Goal: Check status: Check status

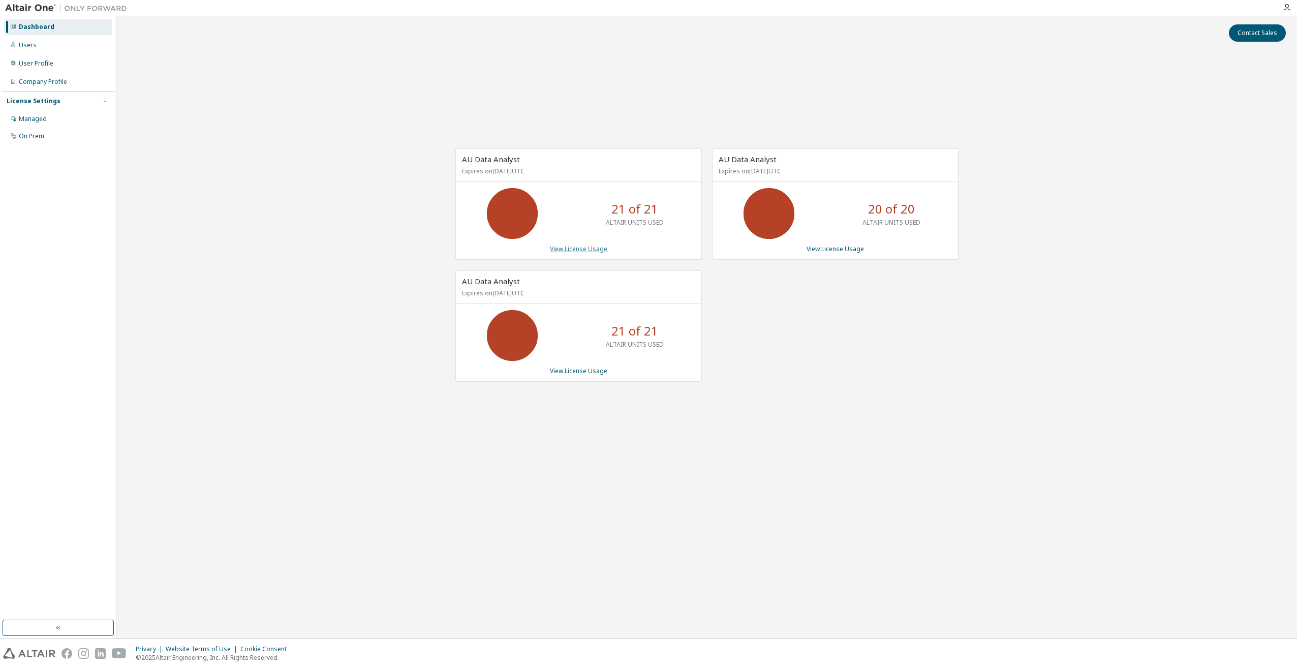
click at [563, 252] on link "View License Usage" at bounding box center [578, 249] width 57 height 9
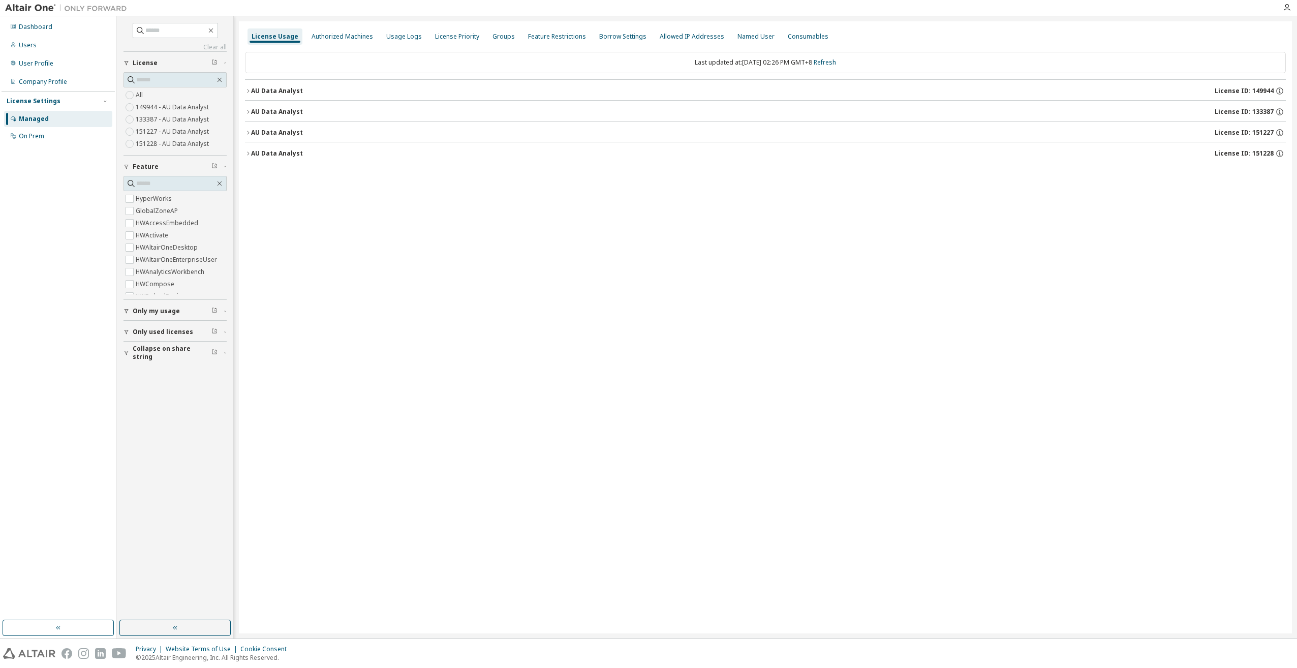
click at [252, 114] on div "AU Data Analyst" at bounding box center [277, 112] width 52 height 8
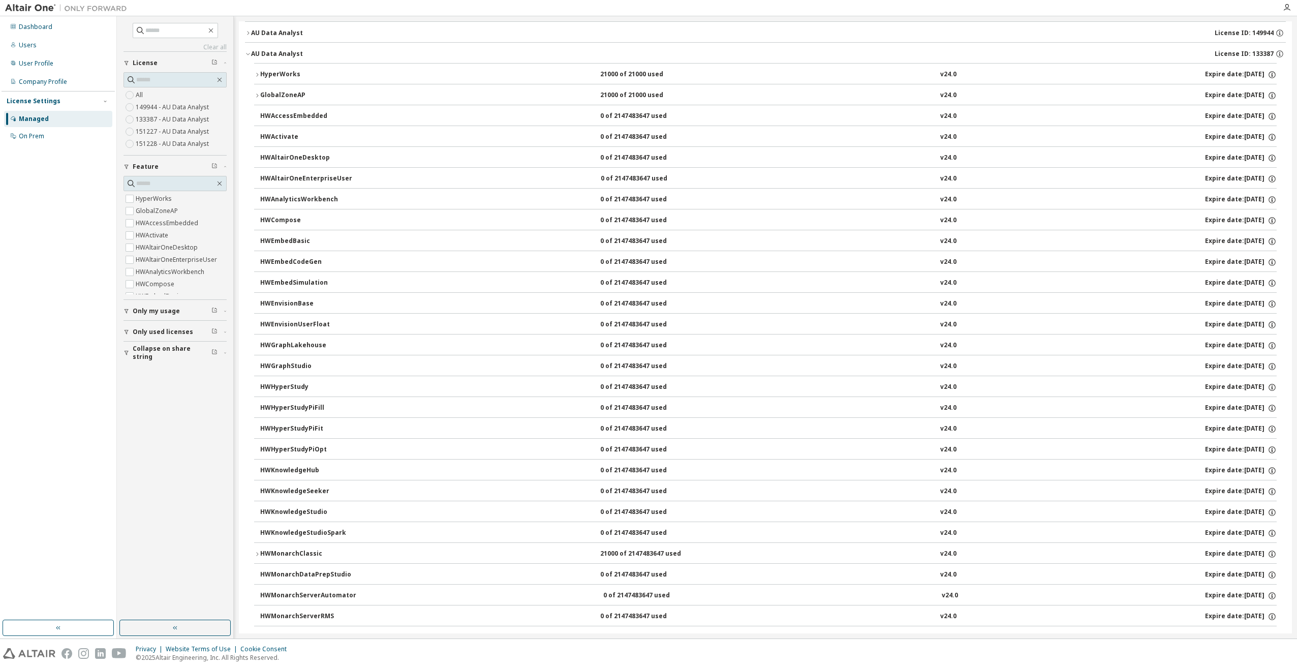
scroll to position [68, 0]
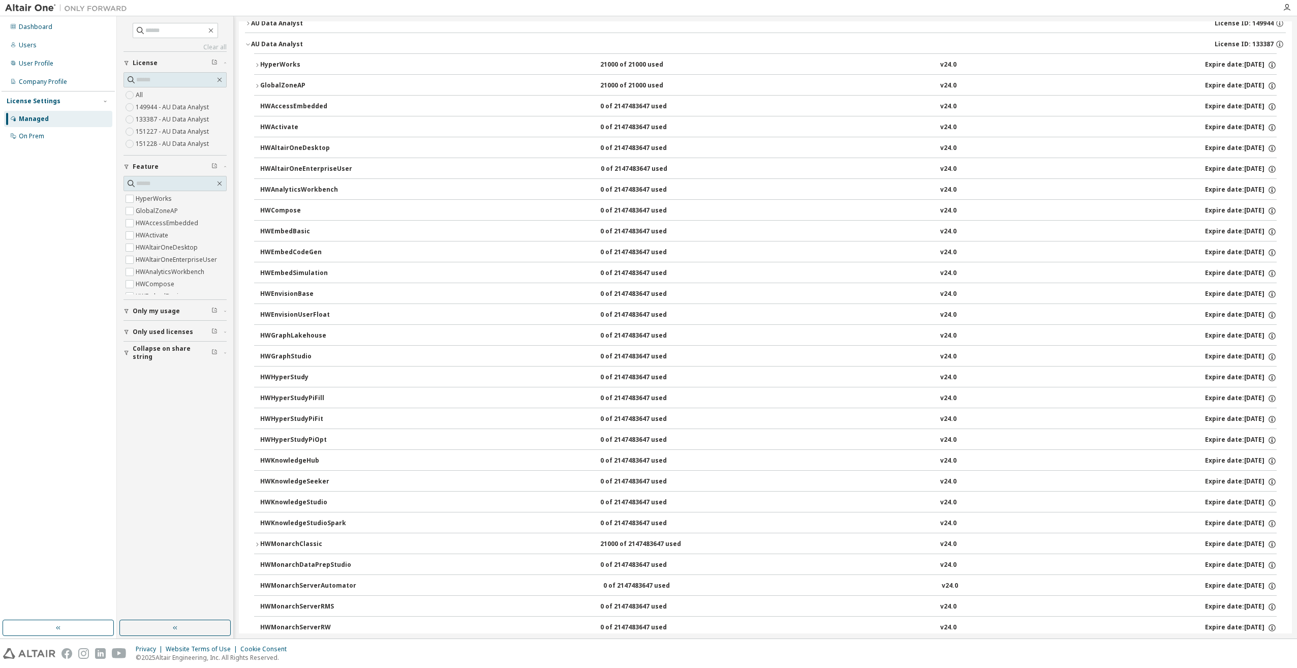
drag, startPoint x: 319, startPoint y: 323, endPoint x: 253, endPoint y: 545, distance: 231.8
click at [255, 545] on icon "button" at bounding box center [257, 544] width 6 height 6
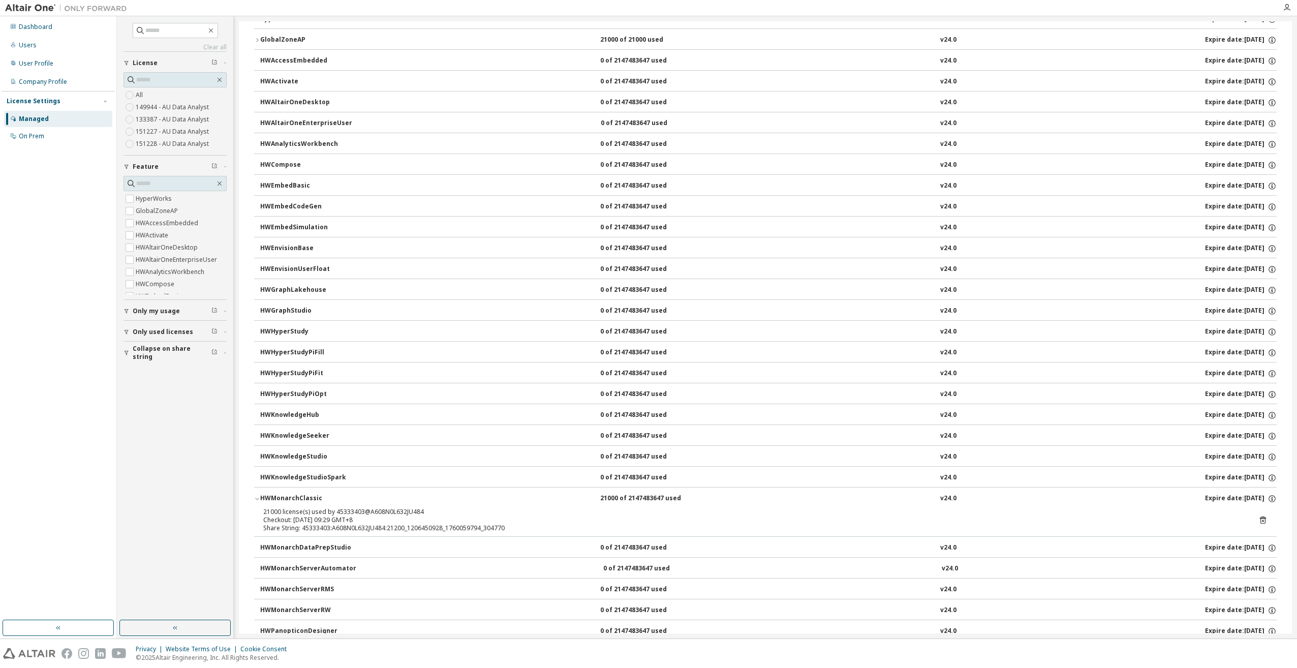
scroll to position [118, 0]
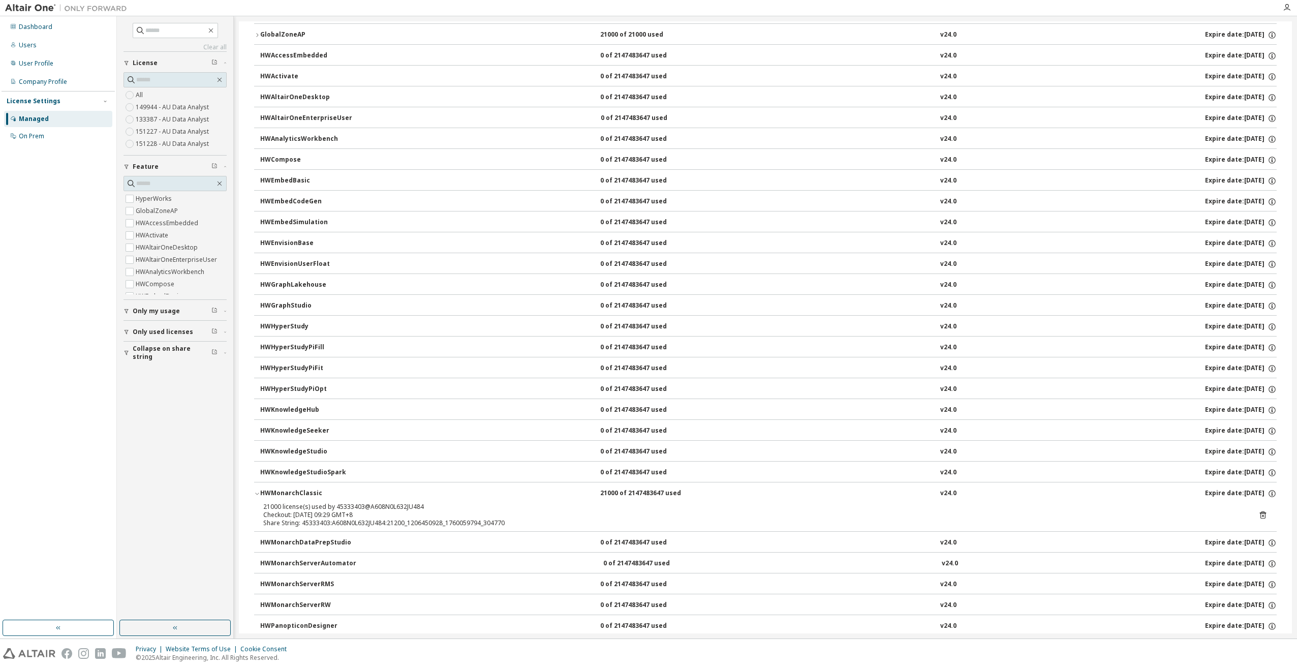
click at [1260, 512] on icon at bounding box center [1263, 515] width 6 height 8
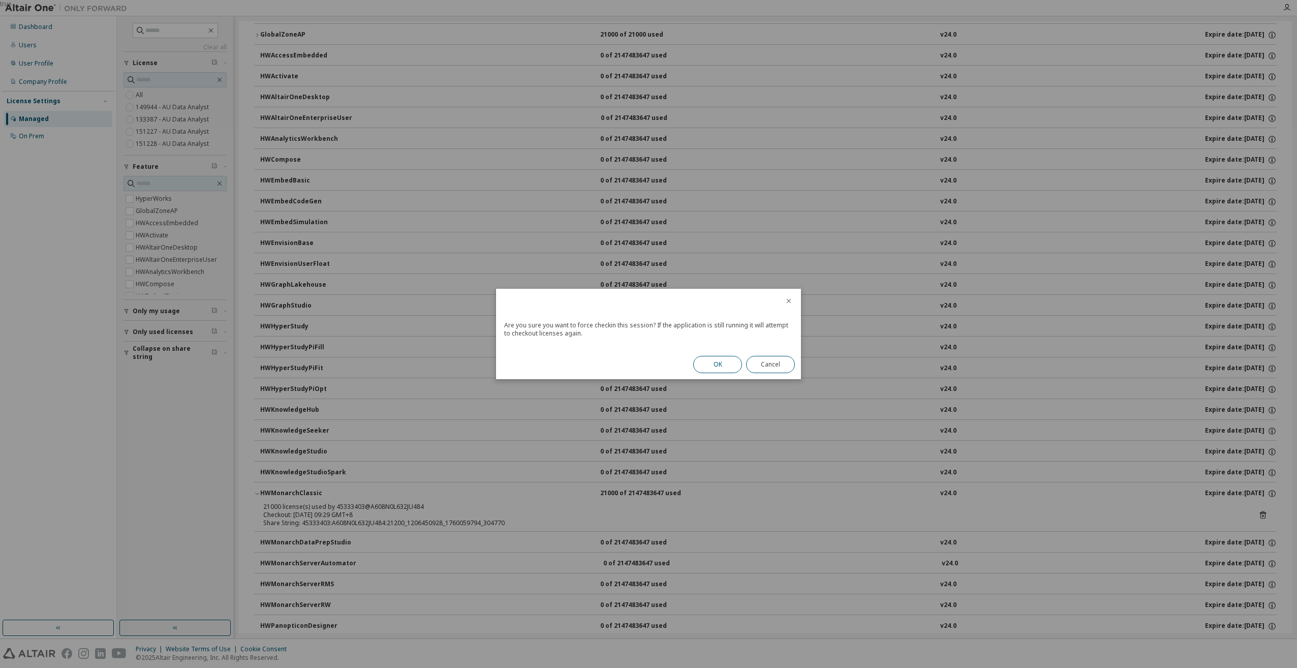
click at [708, 367] on button "OK" at bounding box center [717, 364] width 49 height 17
